Goal: Information Seeking & Learning: Learn about a topic

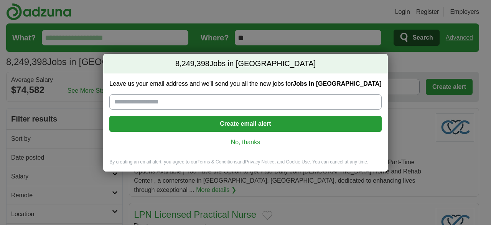
click at [249, 148] on div "Leave us your email address and we'll send you all the new jobs for Jobs in US …" at bounding box center [245, 115] width 284 height 85
click at [254, 143] on link "No, thanks" at bounding box center [246, 142] width 260 height 8
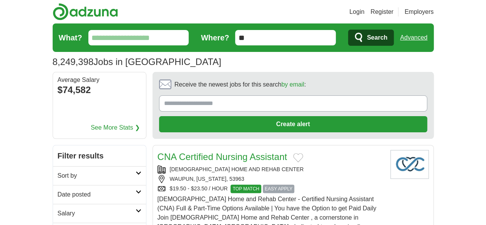
click at [91, 33] on input "What?" at bounding box center [138, 37] width 101 height 15
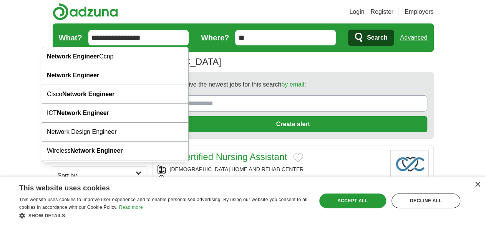
type input "**********"
click at [363, 33] on icon "submit" at bounding box center [358, 37] width 9 height 11
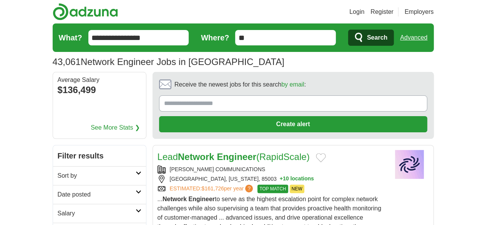
scroll to position [77, 0]
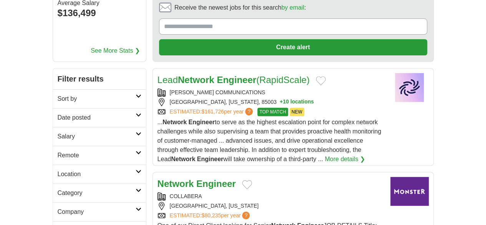
click at [196, 178] on strong "Engineer" at bounding box center [216, 183] width 40 height 10
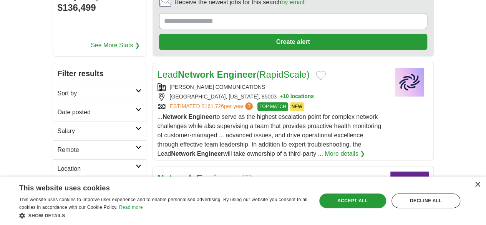
scroll to position [115, 0]
